Goal: Transaction & Acquisition: Subscribe to service/newsletter

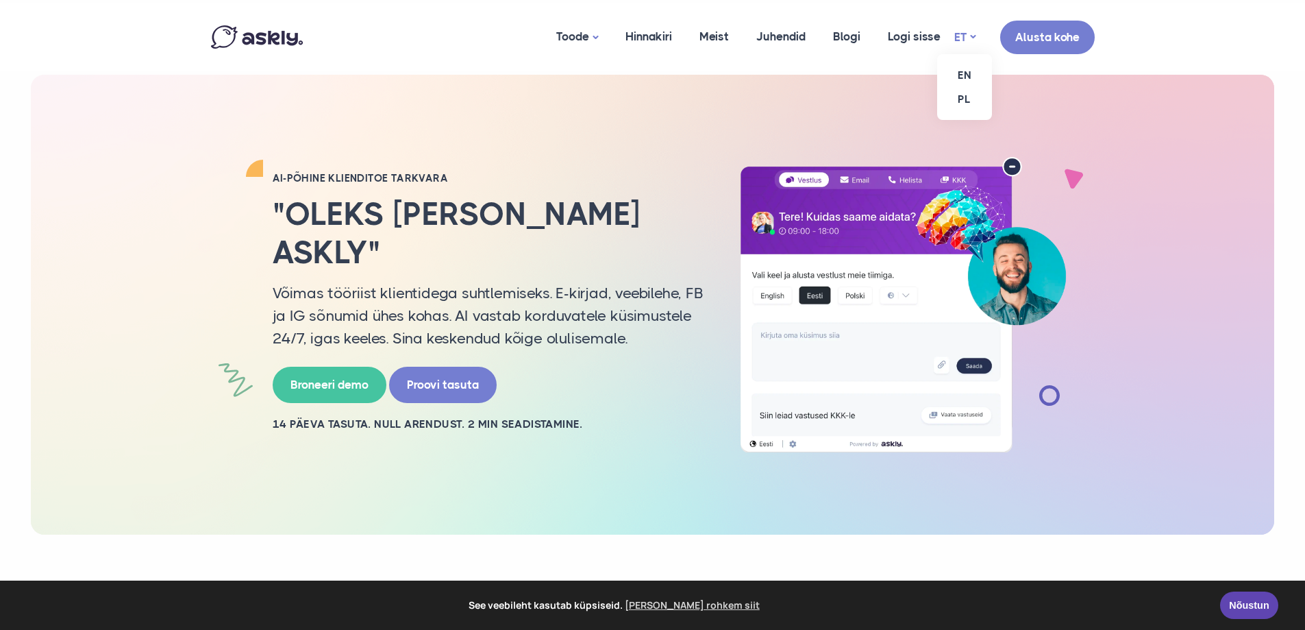
click at [961, 36] on link "ET" at bounding box center [964, 37] width 21 height 20
click at [664, 41] on link "Hinnakiri" at bounding box center [649, 36] width 74 height 66
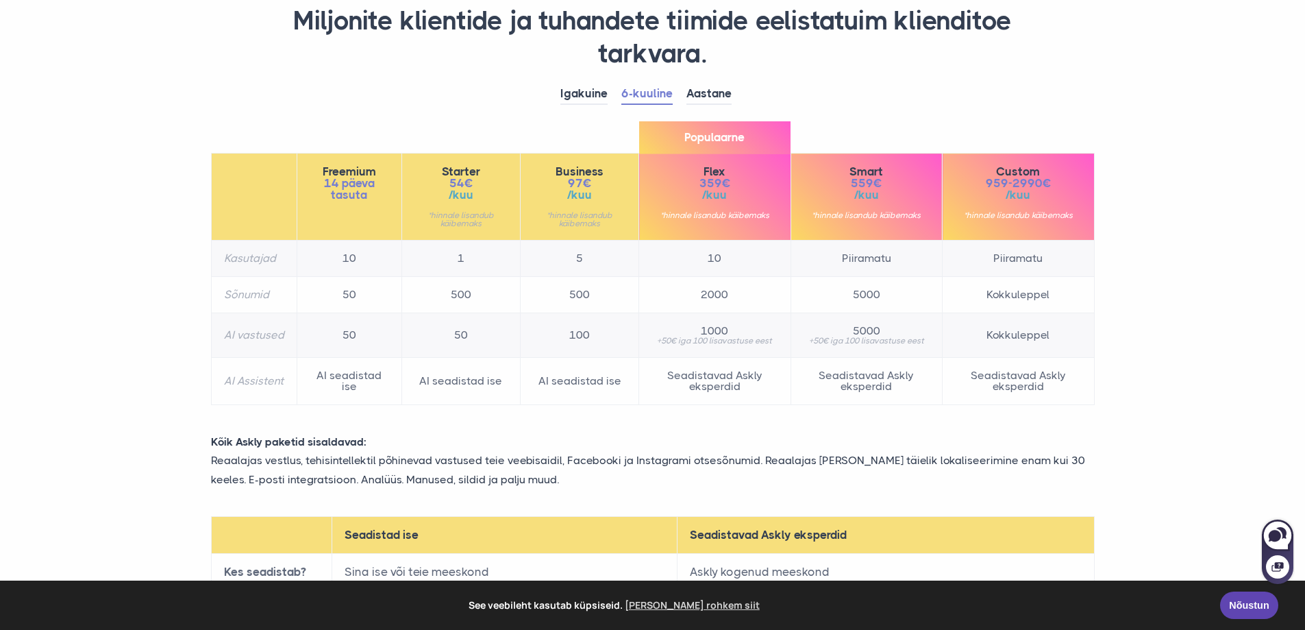
scroll to position [137, 0]
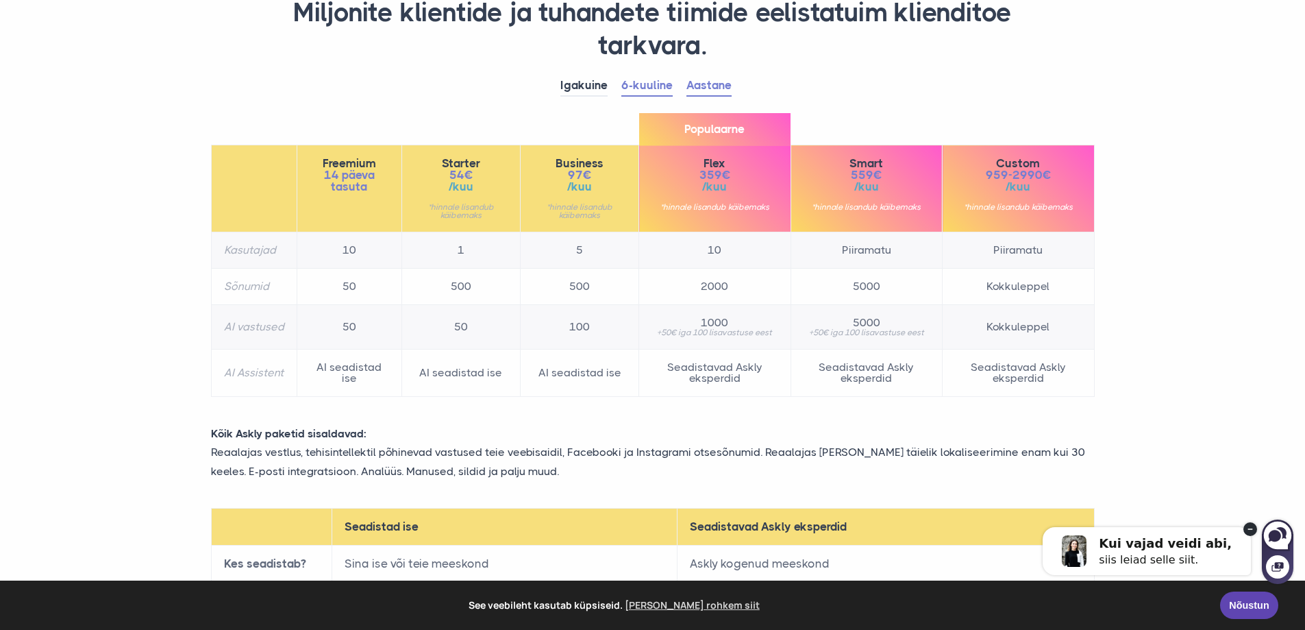
click at [718, 90] on link "Aastane" at bounding box center [709, 85] width 45 height 21
click at [610, 84] on li "Igakuine" at bounding box center [590, 85] width 61 height 21
click at [593, 86] on link "Igakuine" at bounding box center [583, 85] width 47 height 21
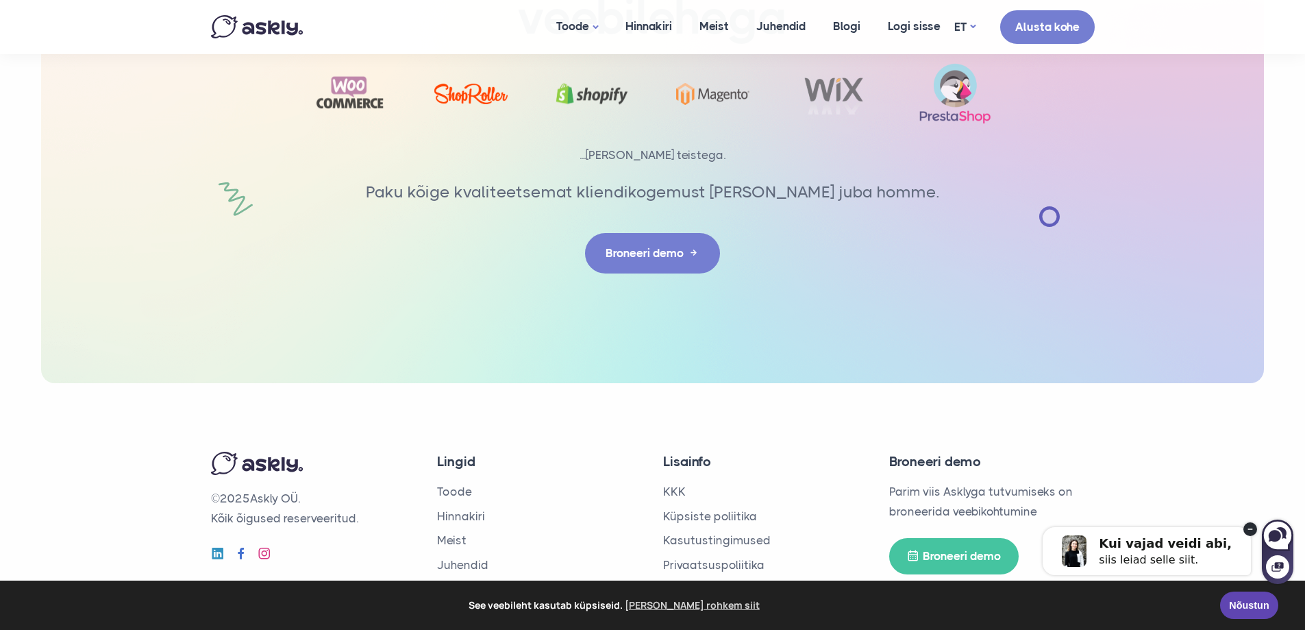
scroll to position [2264, 0]
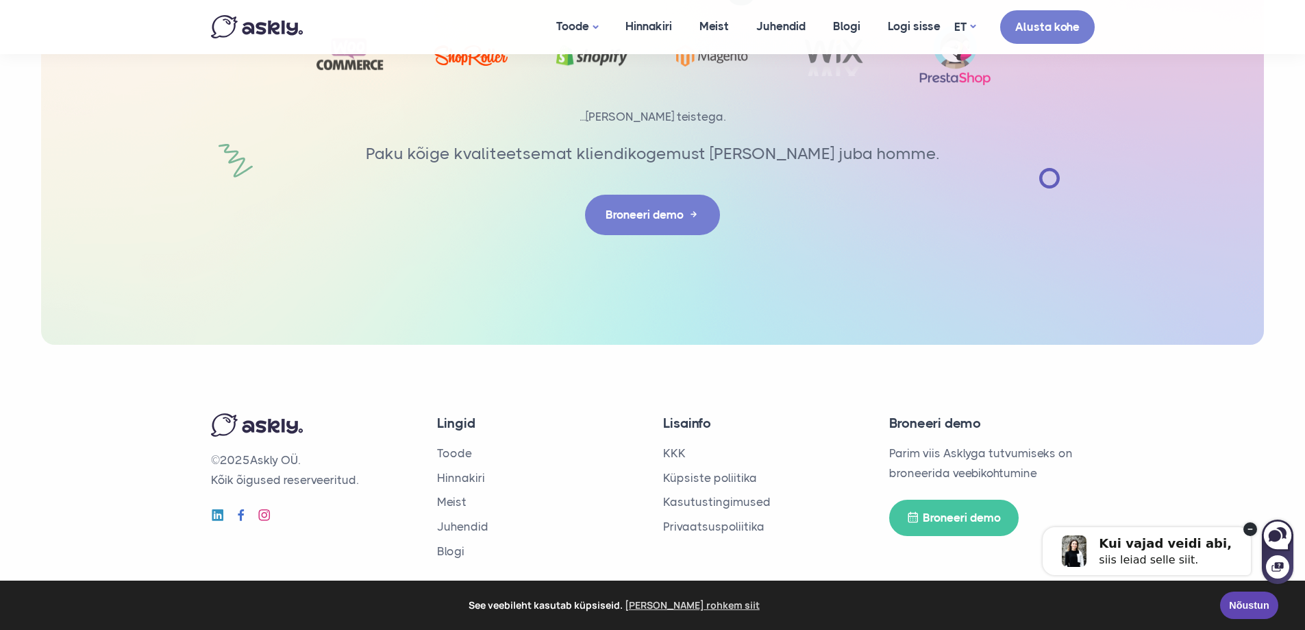
drag, startPoint x: 314, startPoint y: 460, endPoint x: 258, endPoint y: 465, distance: 57.1
click at [258, 465] on p "© 2025 Askly OÜ. Kõik õigused reserveeritud." at bounding box center [314, 470] width 206 height 40
copy p "Askly OÜ."
